Goal: Complete application form

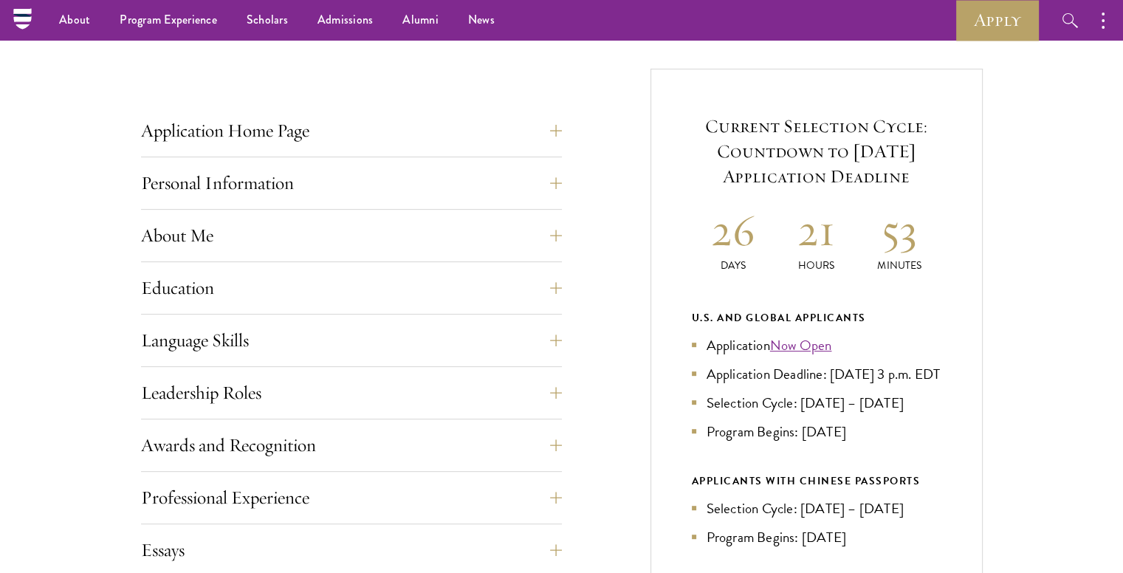
scroll to position [527, 0]
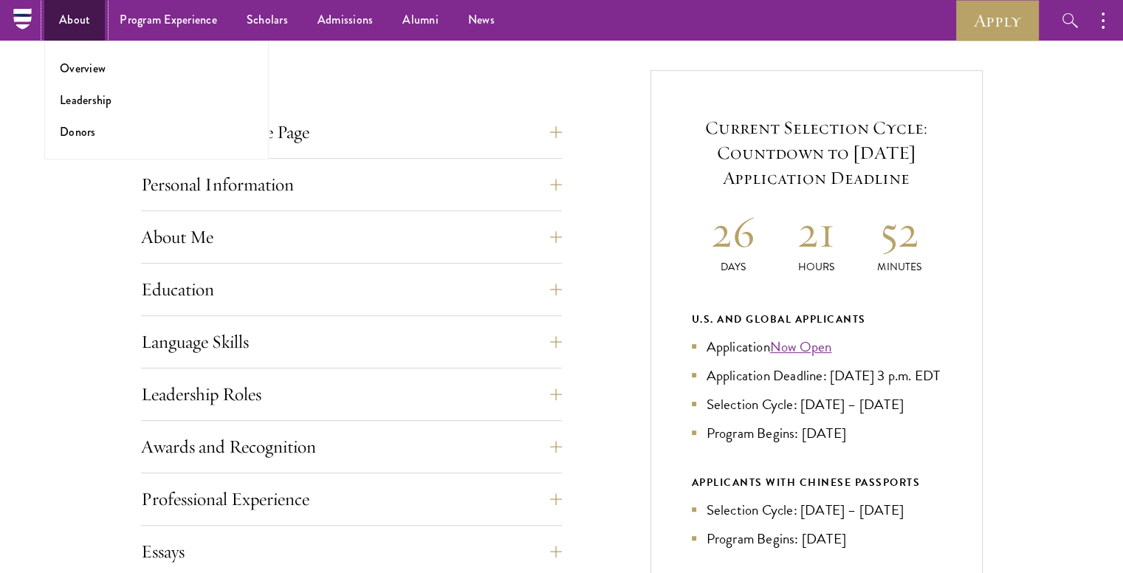
click at [89, 27] on link "About" at bounding box center [74, 20] width 61 height 41
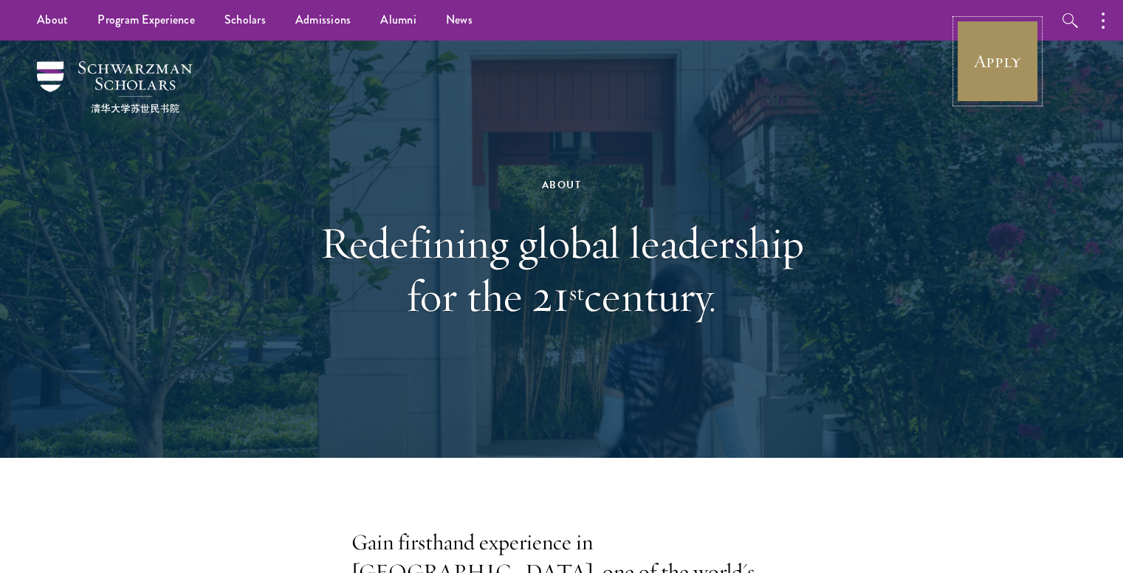
click at [986, 60] on link "Apply" at bounding box center [998, 61] width 83 height 83
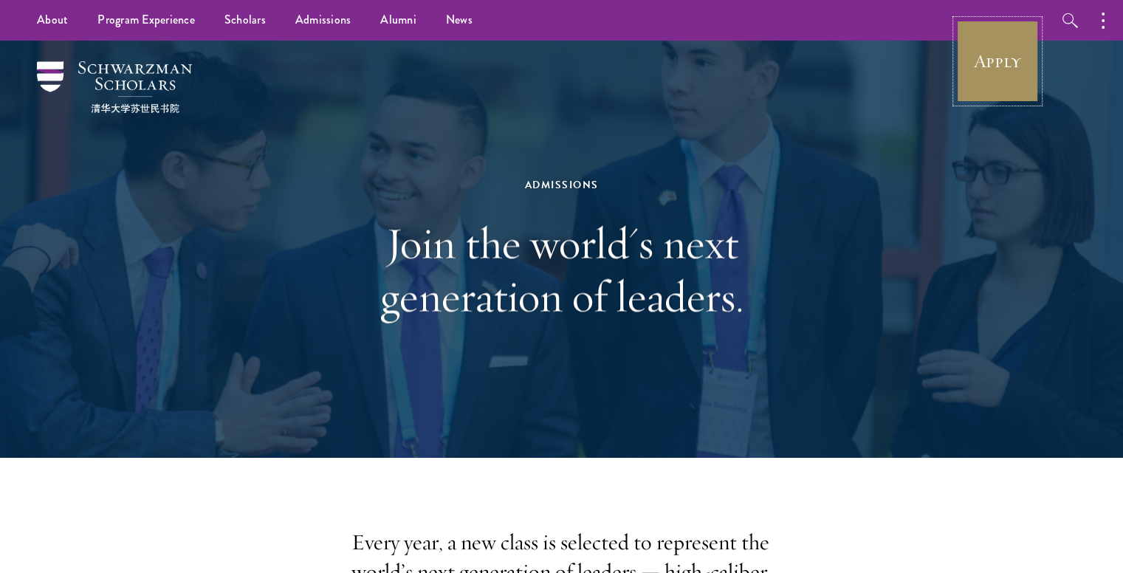
click at [1002, 37] on link "Apply" at bounding box center [998, 61] width 83 height 83
